Goal: Transaction & Acquisition: Purchase product/service

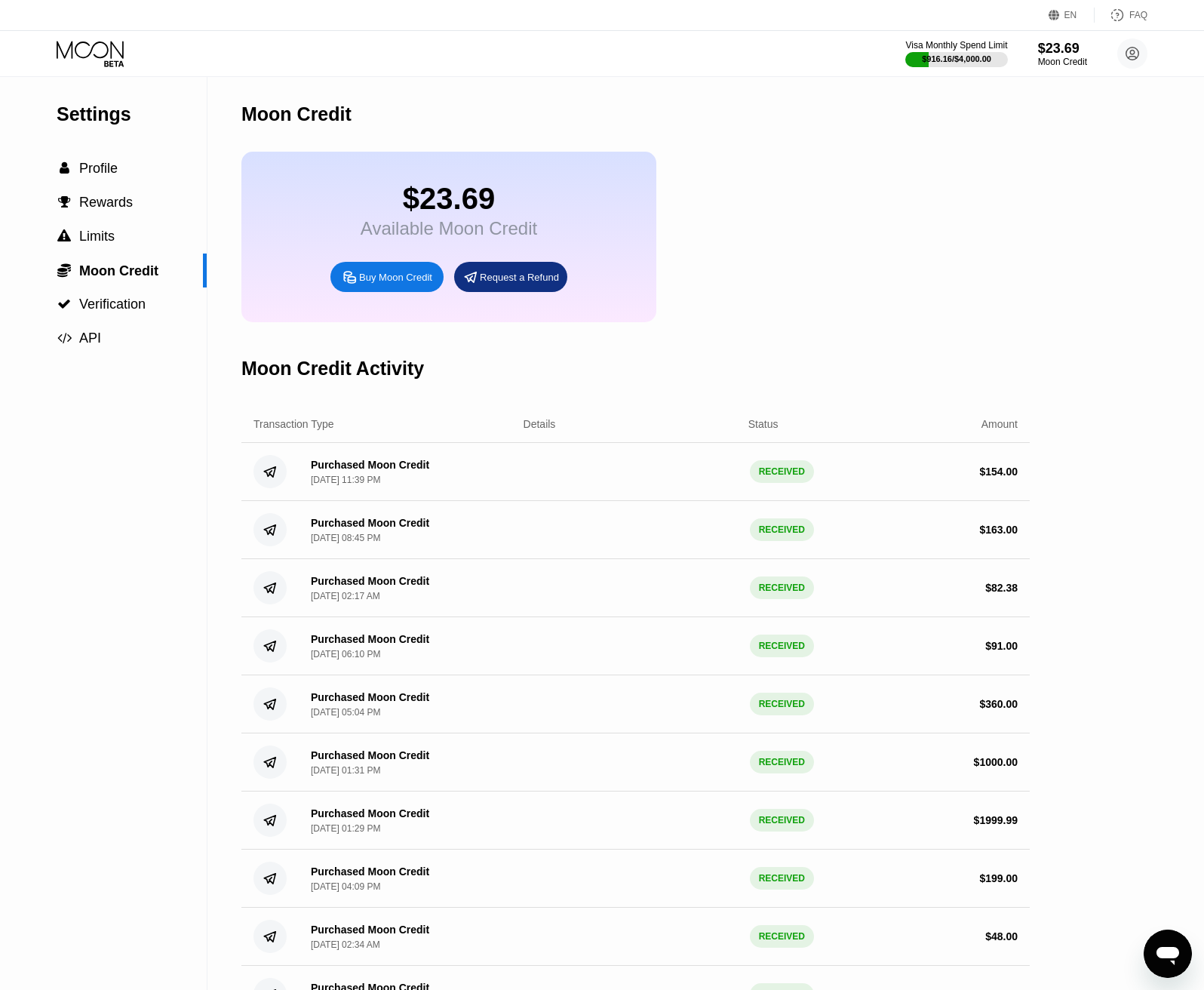
click at [391, 284] on div "Buy Moon Credit" at bounding box center [396, 277] width 73 height 13
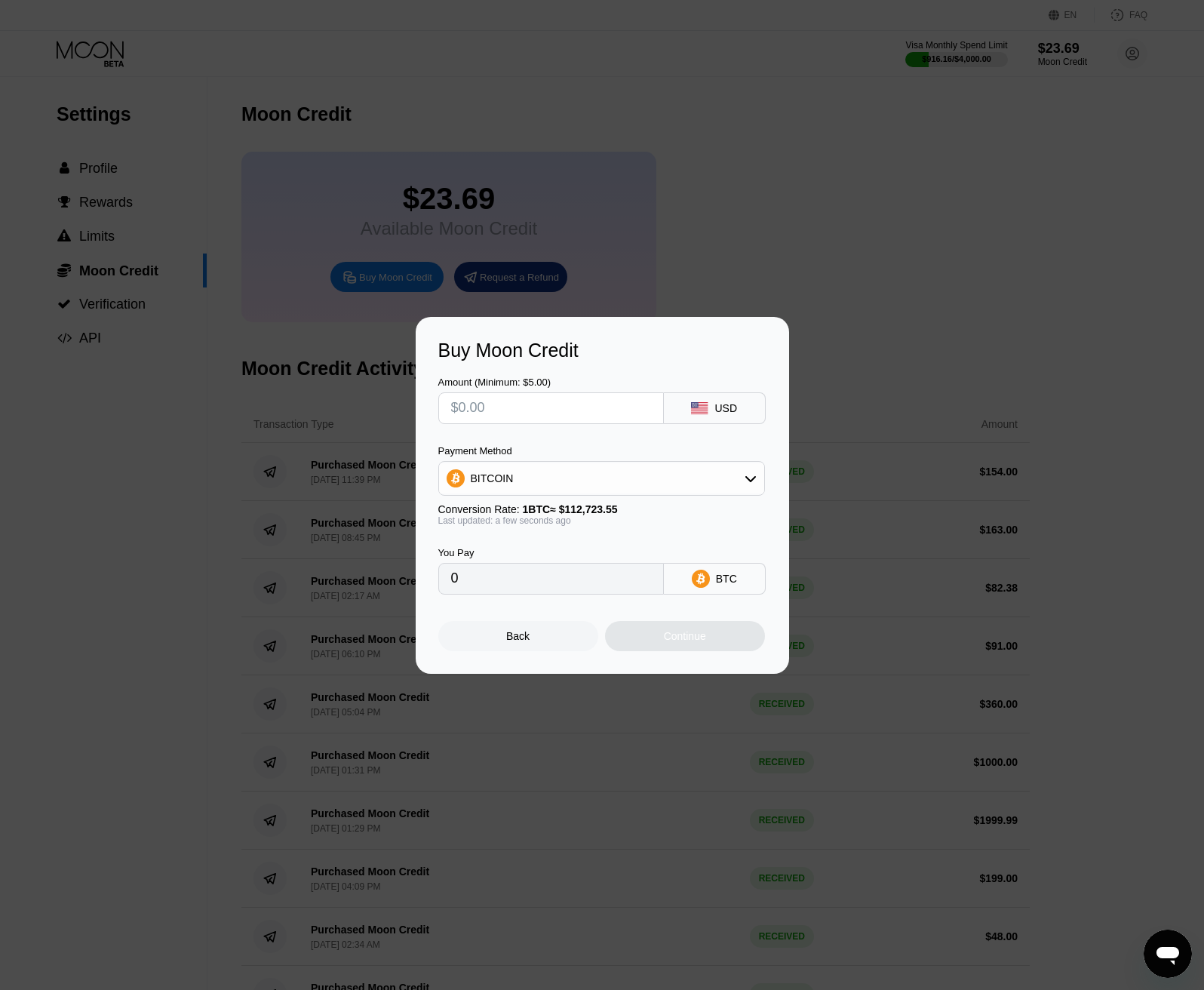
click at [487, 407] on input "text" at bounding box center [551, 407] width 200 height 30
click at [529, 413] on input "text" at bounding box center [551, 407] width 200 height 30
click at [496, 403] on input "text" at bounding box center [551, 407] width 200 height 30
type input "$1"
type input "0.00000888"
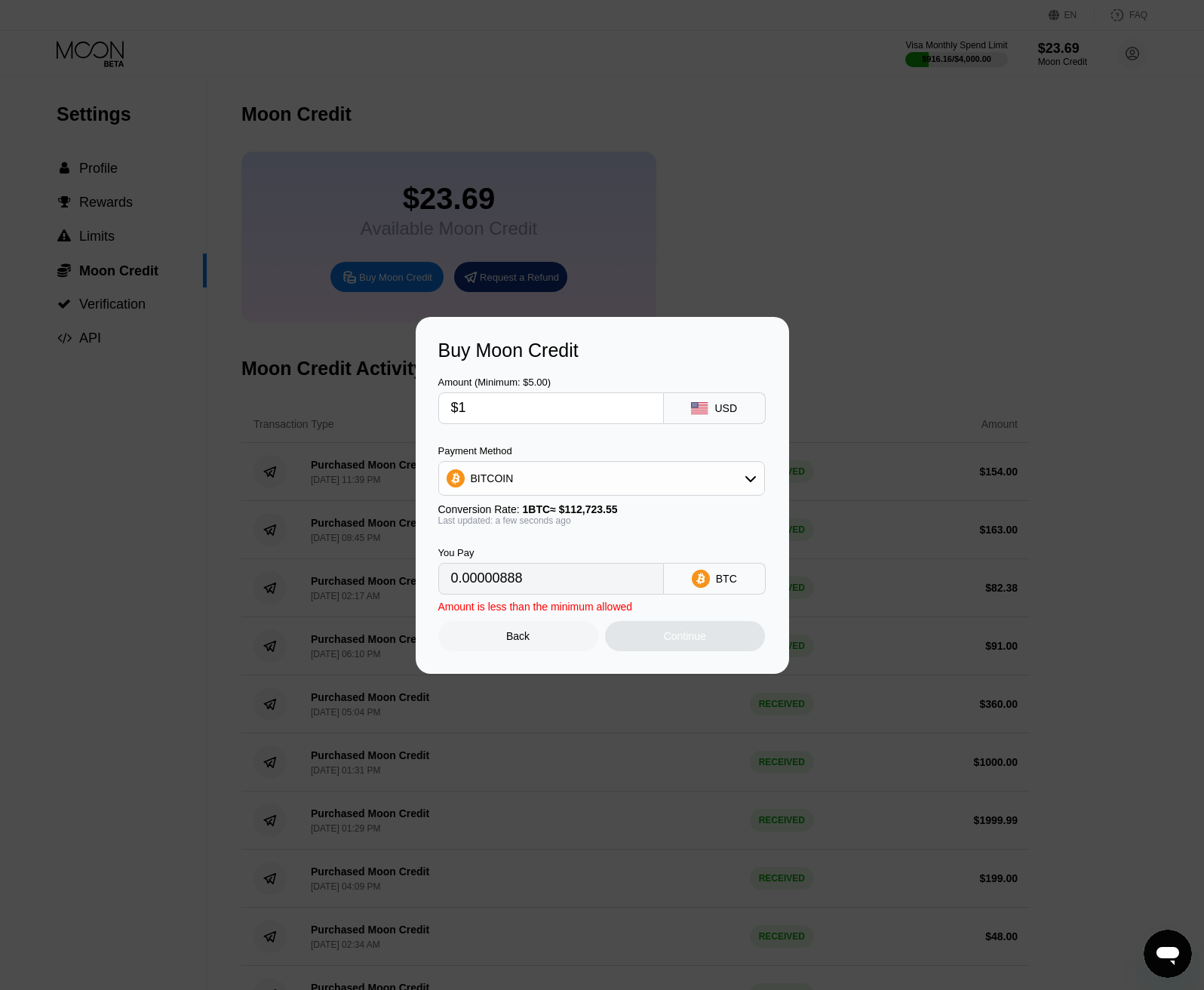
type input "$15"
type input "0.00013307"
type input "$150"
type input "0.00133069"
type input "$150"
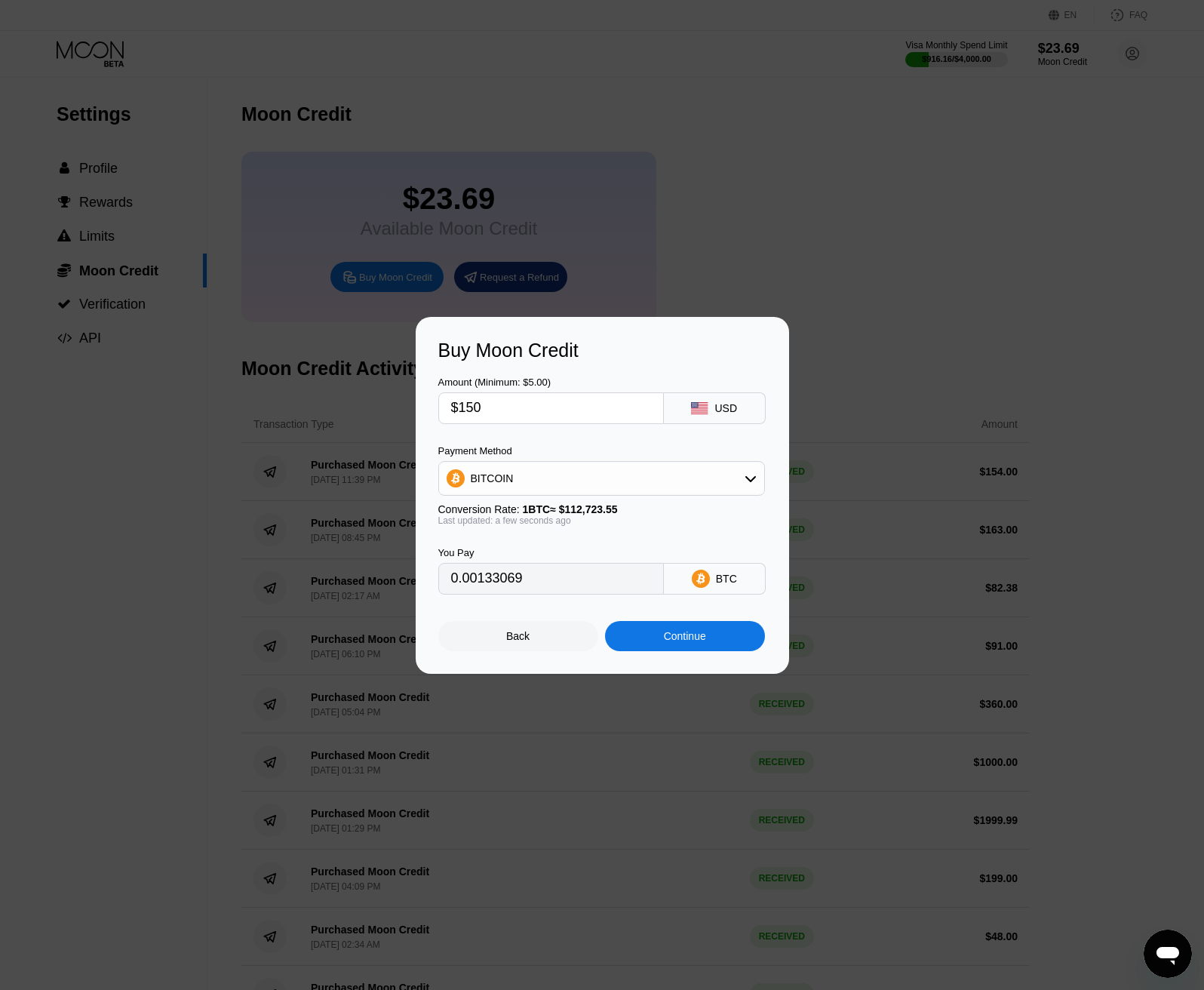
click at [532, 481] on div "BITCOIN" at bounding box center [602, 477] width 325 height 30
click at [508, 557] on span "USDT on TRON" at bounding box center [512, 552] width 76 height 12
type input "151.52"
click at [593, 530] on div "You Pay 151.52 USDT TRC-20" at bounding box center [602, 560] width 329 height 68
click at [685, 642] on div "Continue" at bounding box center [686, 636] width 42 height 12
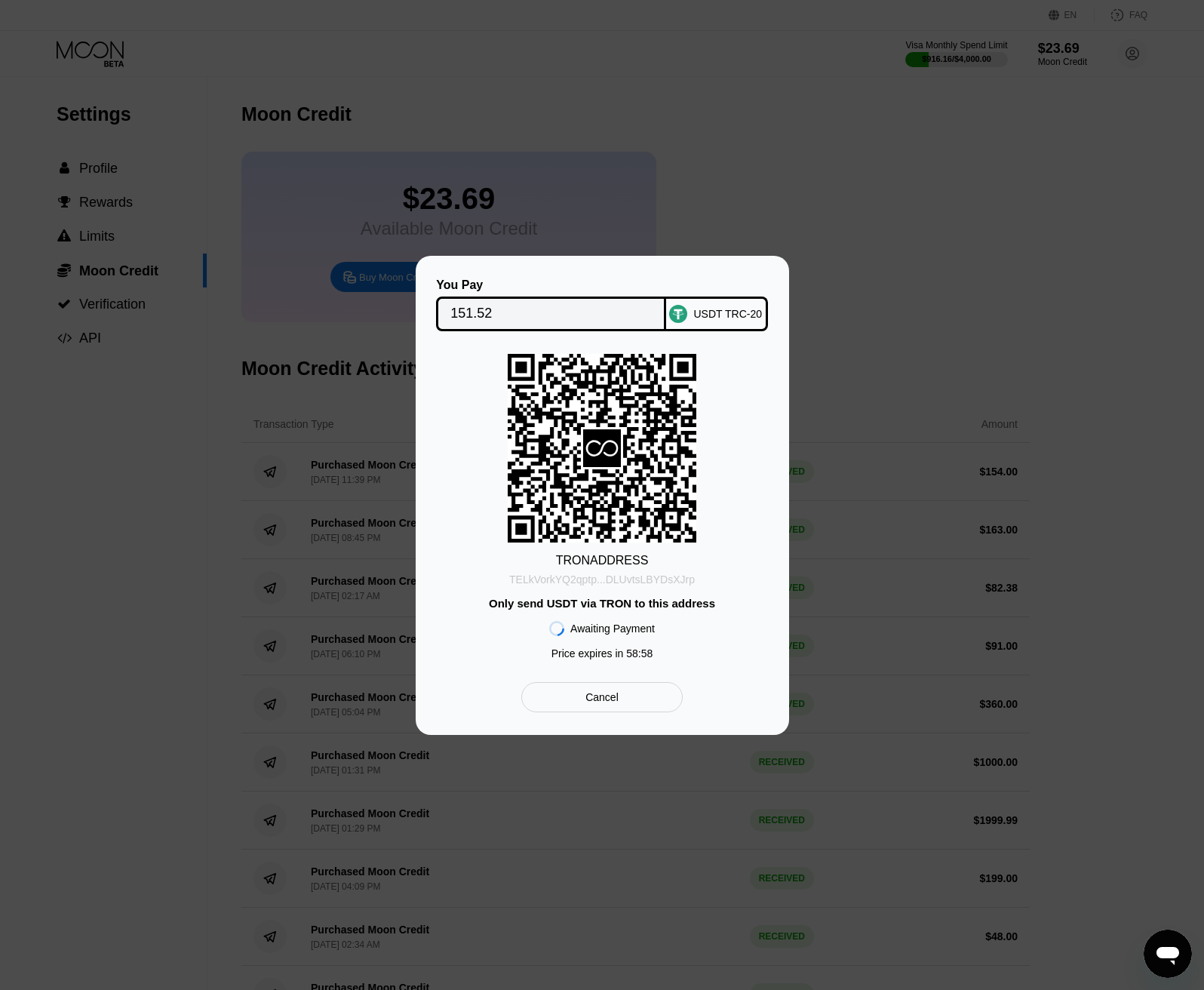
click at [637, 580] on div "TELkVorkYQ2qptp...DLUvtsLBYDsXJrp" at bounding box center [602, 579] width 186 height 12
click at [552, 320] on input "151.52" at bounding box center [551, 314] width 201 height 30
click at [765, 412] on div "TRON ADDRESS TELkVorkYQ2qptp...DLUvtsLBYDsXJrp Only send USDT via TRON to this …" at bounding box center [602, 510] width 329 height 313
click at [765, 407] on div "TRON ADDRESS TELkVorkYQ2qptp...DLUvtsLBYDsXJrp Only send USDT via TRON to this …" at bounding box center [602, 510] width 329 height 313
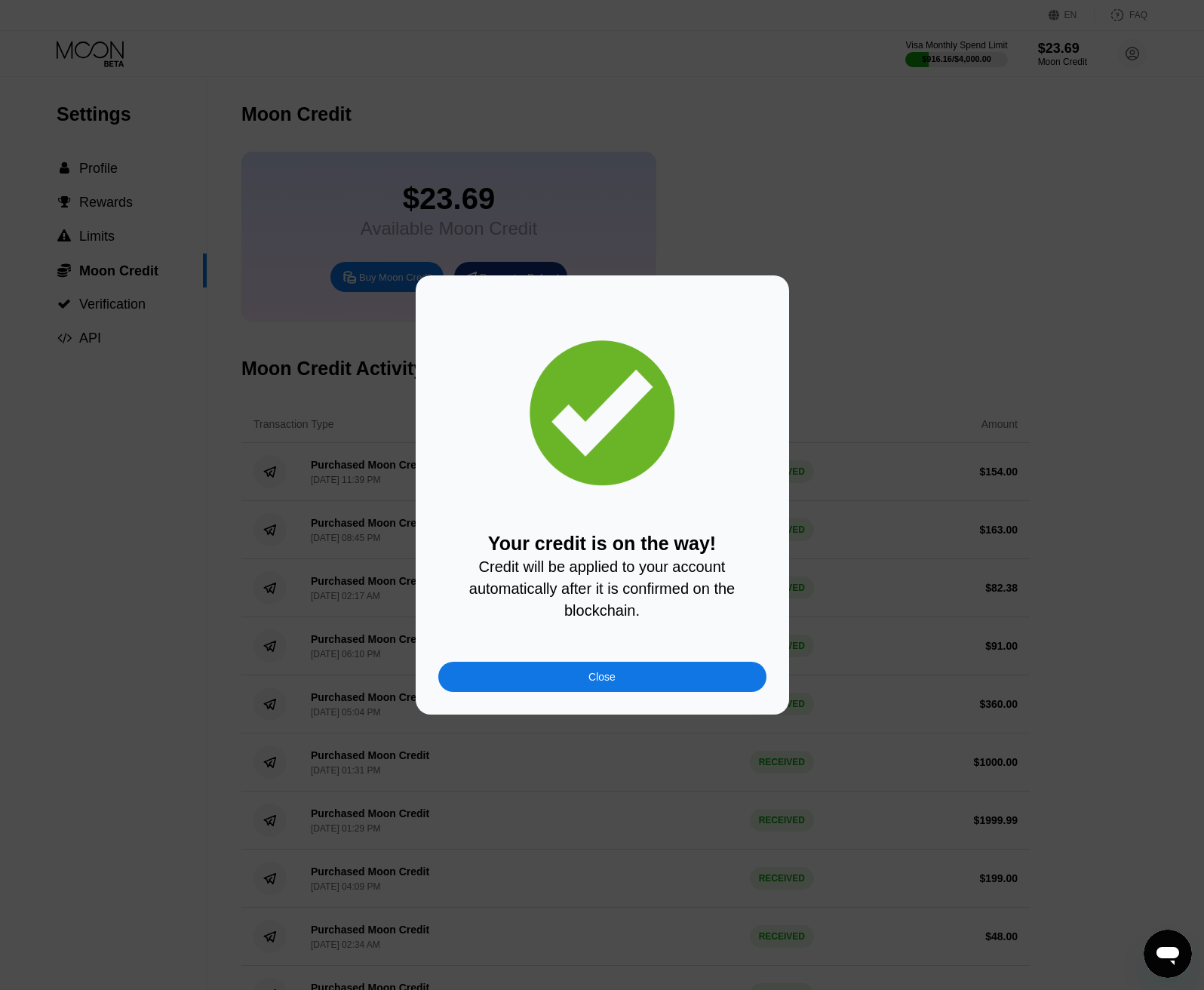
click at [624, 612] on span "Credit will be applied to your account automatically after it is confirmed on t…" at bounding box center [604, 588] width 270 height 60
drag, startPoint x: 624, startPoint y: 612, endPoint x: 616, endPoint y: 611, distance: 8.1
click at [624, 614] on span "Credit will be applied to your account automatically after it is confirmed on t…" at bounding box center [604, 588] width 270 height 60
click at [593, 605] on div "Your credit is on the way! Credit will be applied to your account automatically…" at bounding box center [602, 576] width 329 height 87
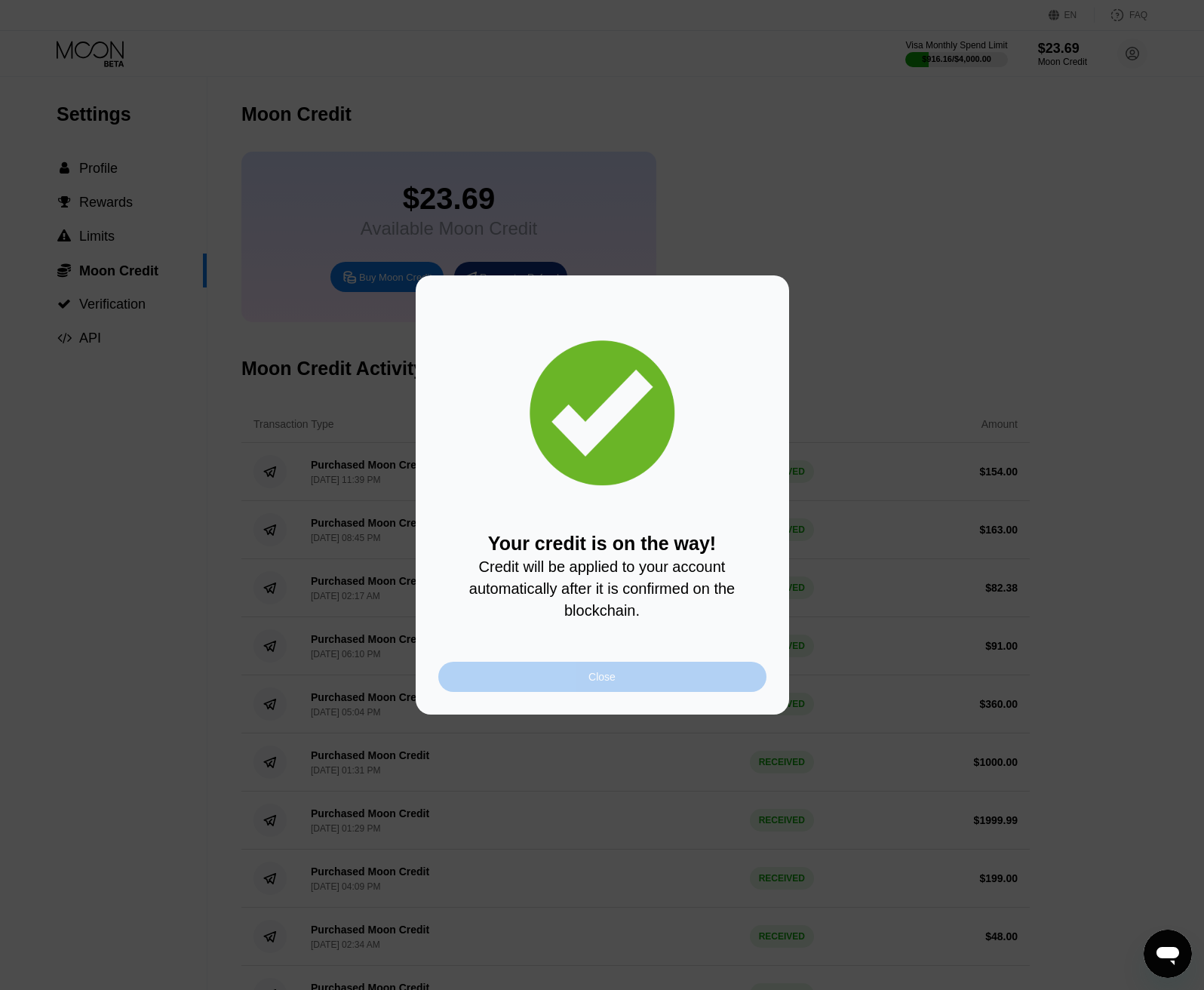
click at [603, 683] on div "Close" at bounding box center [602, 676] width 27 height 12
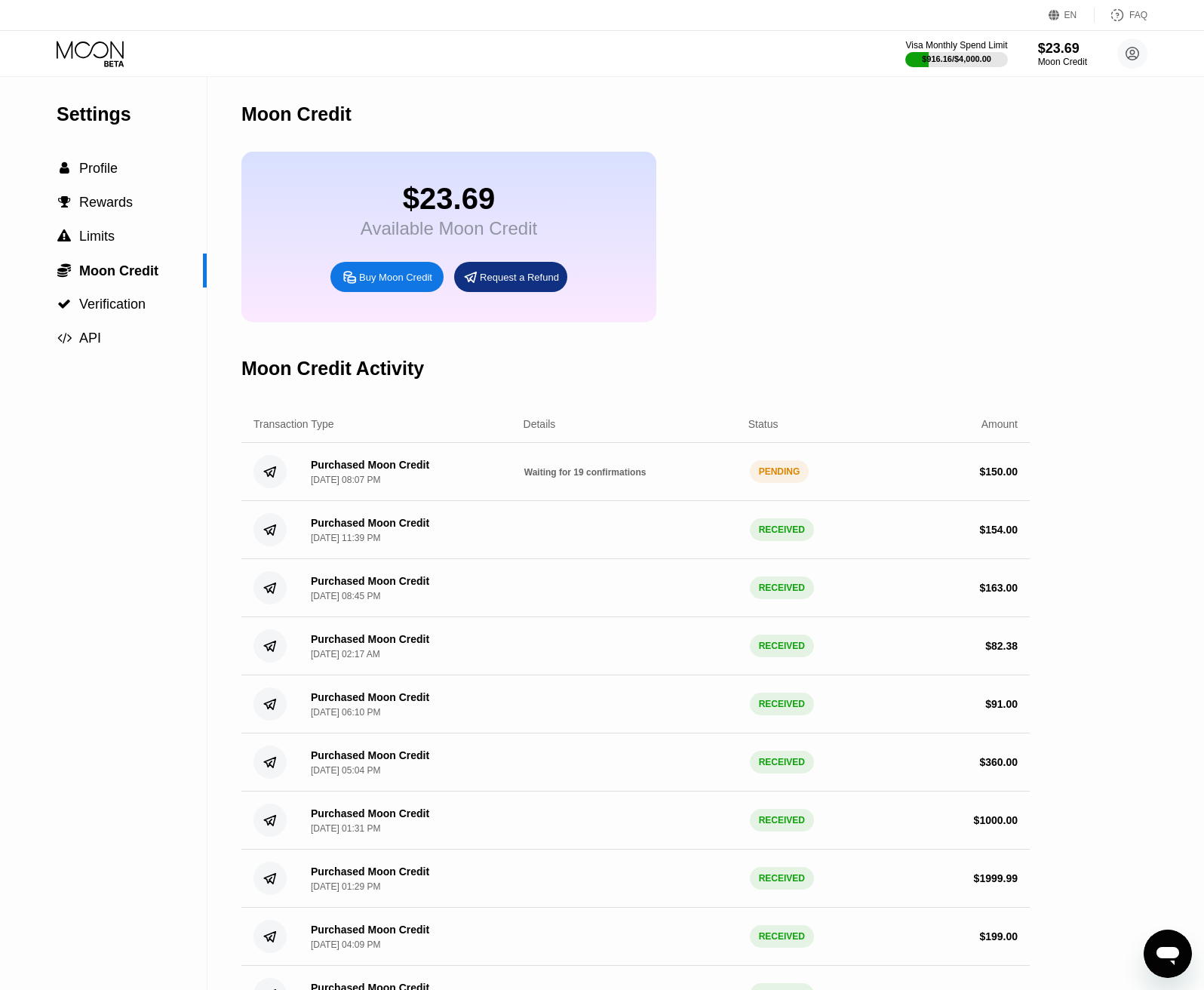
click at [834, 289] on div "$23.69 Available Moon Credit Buy Moon Credit Request a Refund" at bounding box center [635, 236] width 788 height 170
click at [852, 222] on div "$23.69 Available Moon Credit Buy Moon Credit Request a Refund" at bounding box center [635, 236] width 788 height 170
click at [97, 49] on icon at bounding box center [91, 54] width 70 height 26
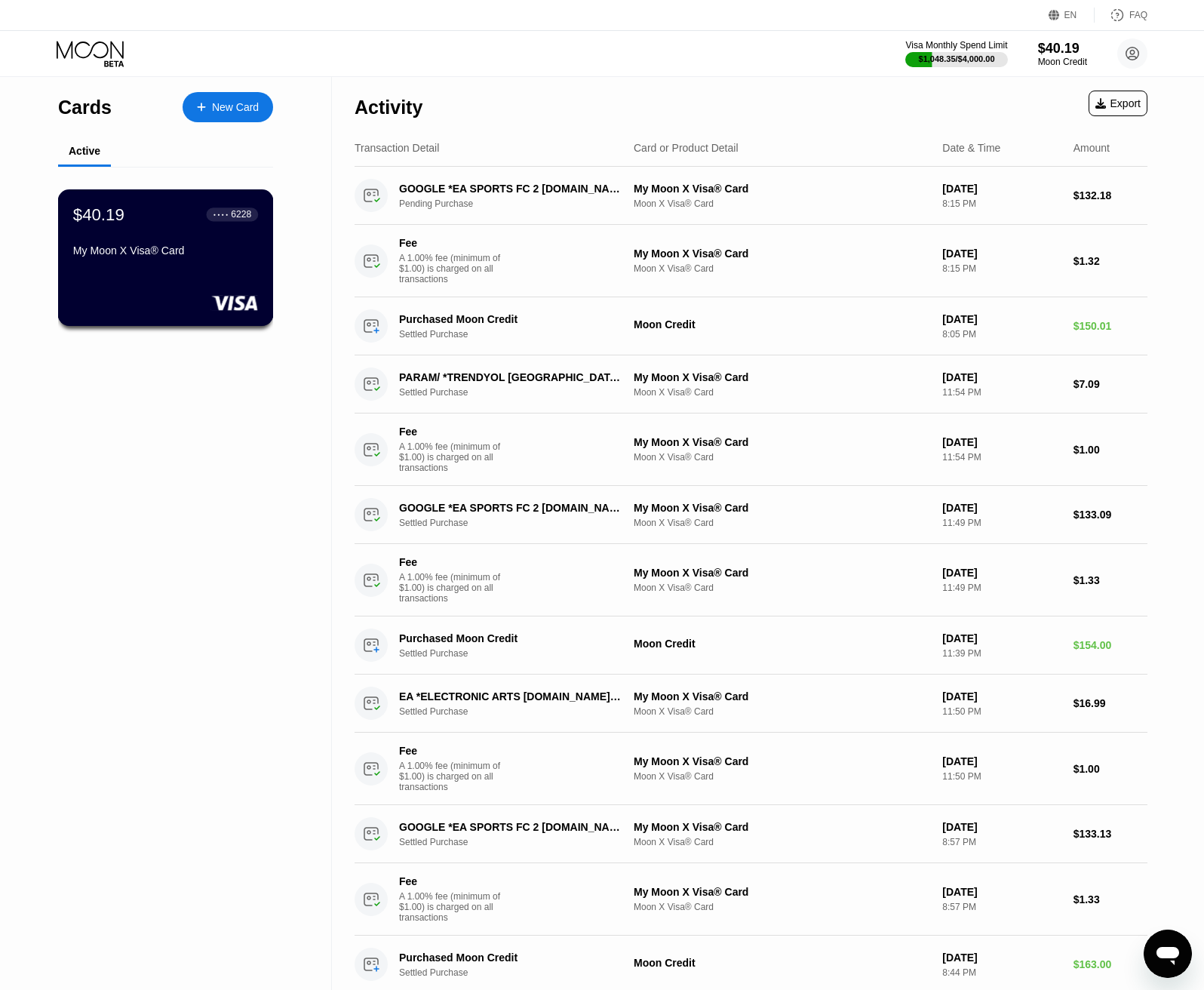
click at [183, 253] on div "My Moon X Visa® Card" at bounding box center [165, 250] width 185 height 12
